Goal: Register for event/course

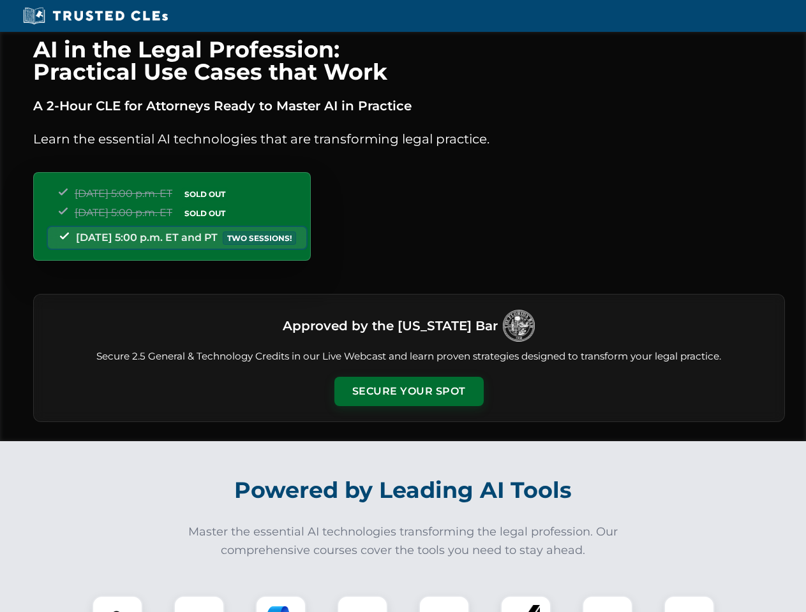
click at [408, 392] on button "Secure Your Spot" at bounding box center [408, 391] width 149 height 29
click at [117, 604] on img at bounding box center [117, 621] width 37 height 37
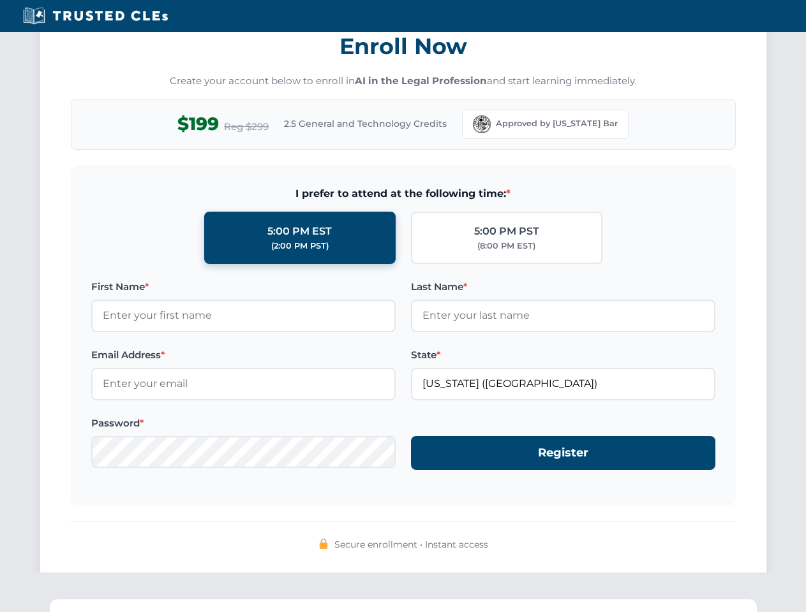
scroll to position [1252, 0]
